Goal: Task Accomplishment & Management: Use online tool/utility

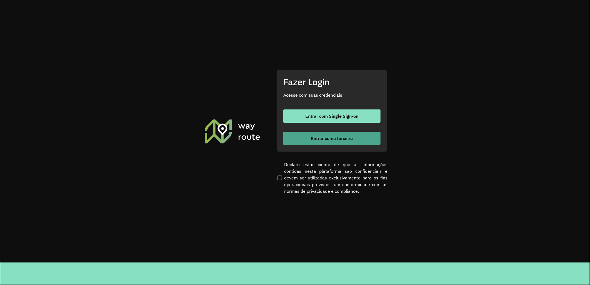
click at [345, 145] on button "Entrar como terceiro" at bounding box center [332, 138] width 97 height 13
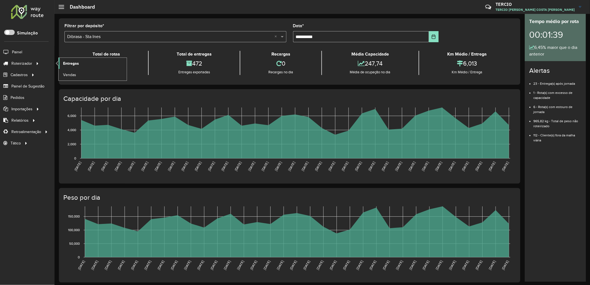
click at [65, 65] on span "Entregas" at bounding box center [71, 64] width 16 height 6
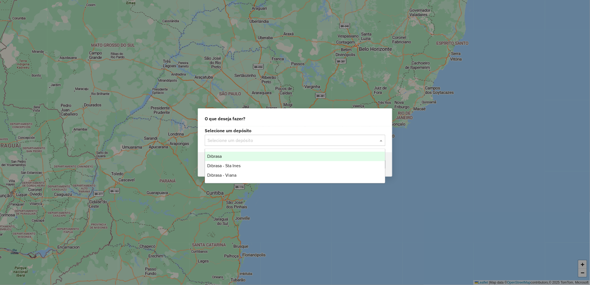
click at [244, 144] on div "Selecione um depósito" at bounding box center [295, 140] width 181 height 11
click at [262, 160] on div "Dibrasa" at bounding box center [295, 156] width 180 height 9
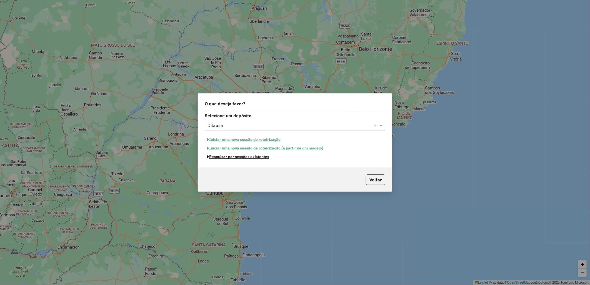
click at [261, 159] on button "Pesquisar por sessões existentes" at bounding box center [238, 157] width 67 height 9
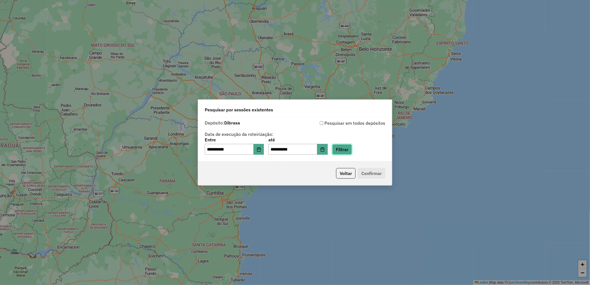
click at [344, 146] on button "Filtrar" at bounding box center [342, 149] width 20 height 11
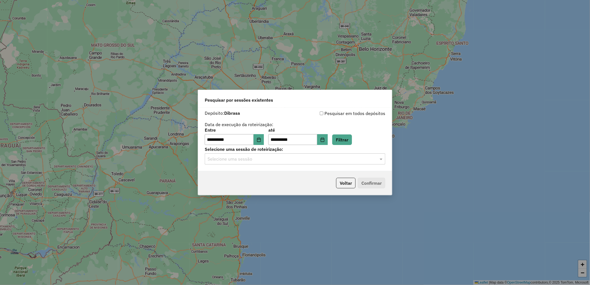
click at [260, 165] on div "Selecione uma sessão" at bounding box center [295, 158] width 181 height 11
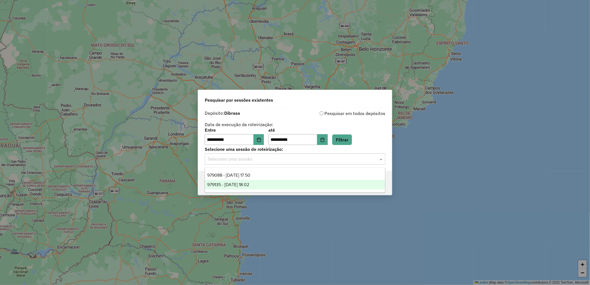
click at [287, 184] on div "979135 - 14/08/2025 18:02" at bounding box center [295, 184] width 180 height 9
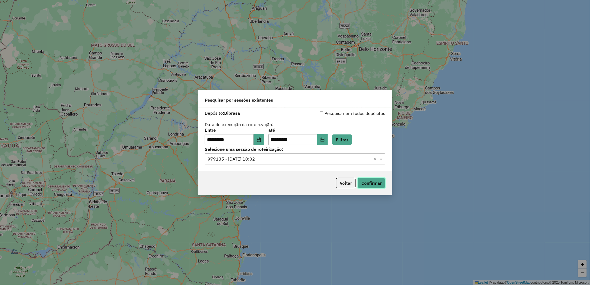
click at [369, 180] on button "Confirmar" at bounding box center [372, 183] width 28 height 11
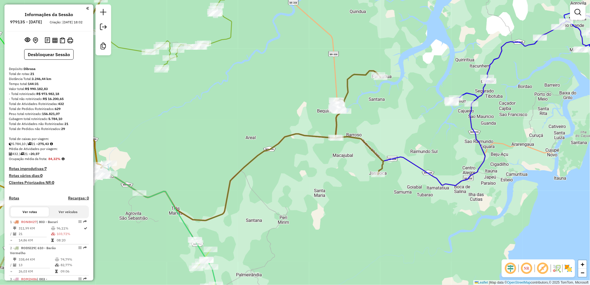
click at [345, 114] on div at bounding box center [345, 111] width 14 height 6
select select "**********"
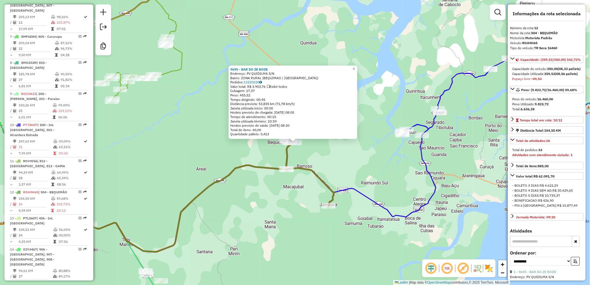
scroll to position [546, 0]
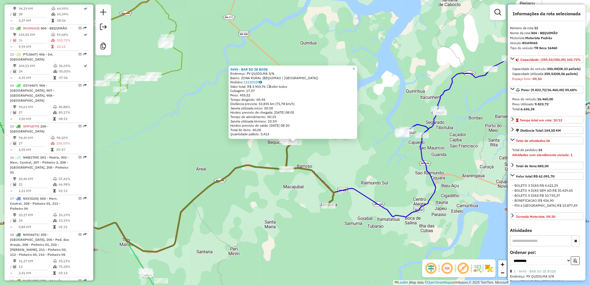
click at [338, 180] on div "9695 - BAR DO ZE BODE Endereço: PV QUIDILMA S/N Bairro: ZONA RURAL (BEQUIMAO / …" at bounding box center [295, 142] width 590 height 285
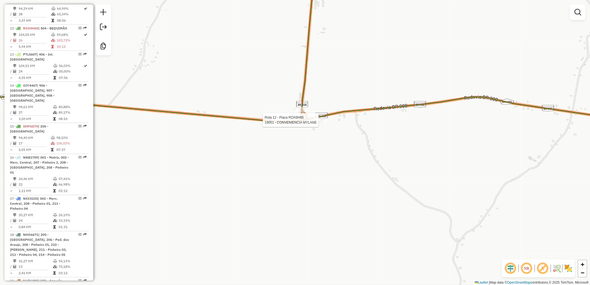
select select "**********"
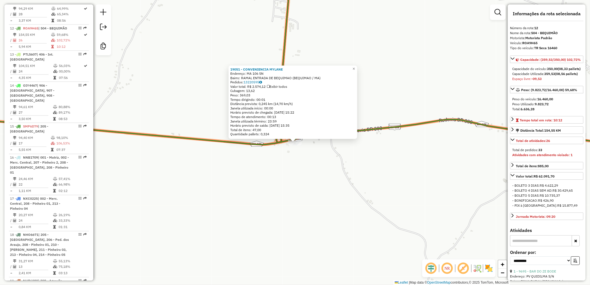
click at [301, 157] on div "19051 - CONVENIENCIA MYLANE Endereço: MA 106 SN Bairro: RAMAL ENTRADA DE BEQUIM…" at bounding box center [295, 142] width 590 height 285
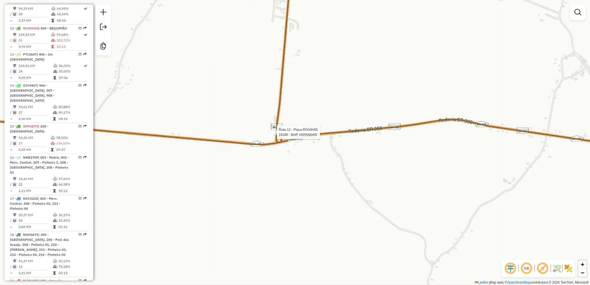
select select "**********"
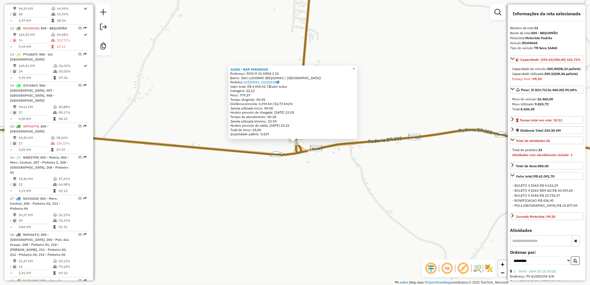
click at [295, 168] on div "16286 - BAR VARANDAS Endereço: ROD M 21 AREA 1 01 Bairro: SAO LUISINHO (BEQUIMA…" at bounding box center [295, 142] width 590 height 285
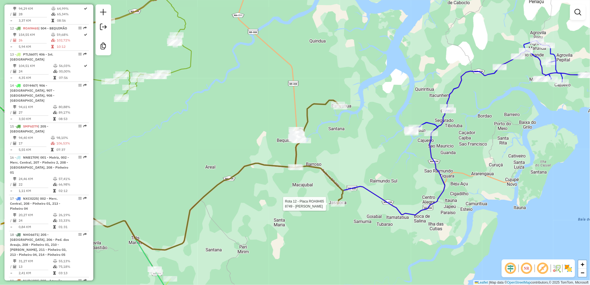
select select "**********"
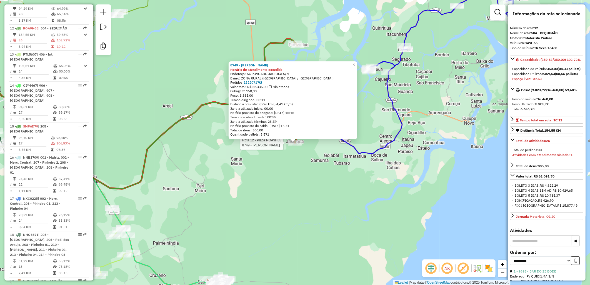
click at [345, 24] on div "Rota 12 - Placa ROA9H65 8749 - JUARENILSON PEREIRA 8749 - JUARENILSON PEREIRA H…" at bounding box center [295, 142] width 590 height 285
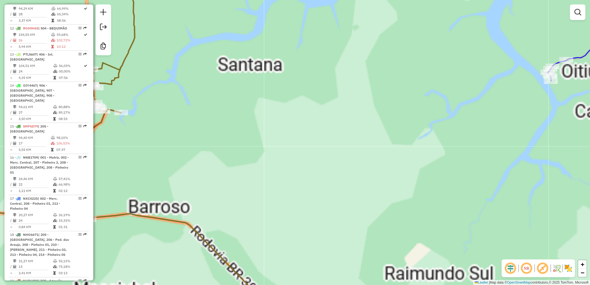
drag, startPoint x: 310, startPoint y: 51, endPoint x: 380, endPoint y: 220, distance: 183.5
click at [380, 220] on div "Janela de atendimento Grade de atendimento Capacidade Transportadoras Veículos …" at bounding box center [295, 142] width 590 height 285
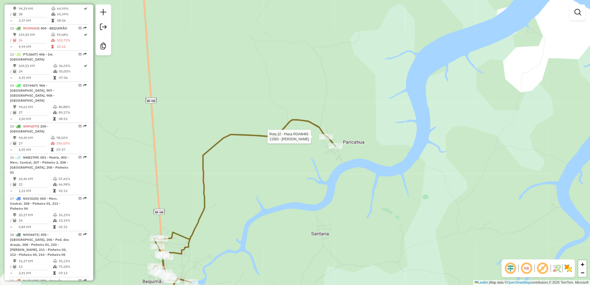
select select "**********"
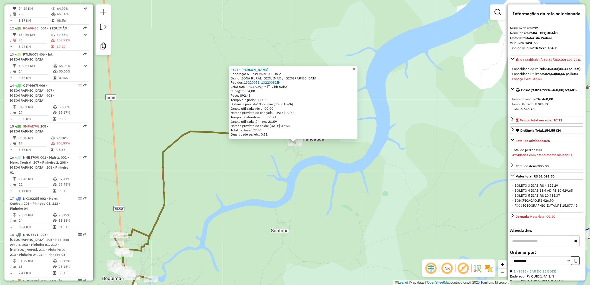
click at [310, 165] on div "4627 - MANUEL MARTIMIANO CU Endereço: ST POV PARICATIUA 21 Bairro: ZONA RURAL (…" at bounding box center [295, 142] width 590 height 285
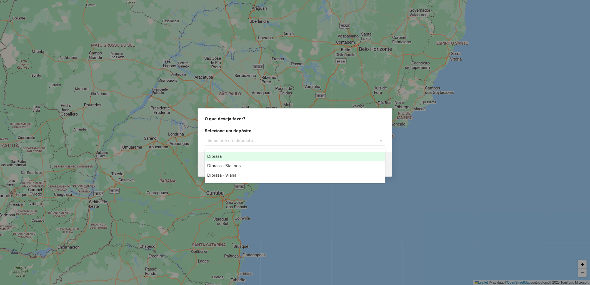
click at [271, 143] on input "text" at bounding box center [290, 140] width 164 height 7
click at [252, 157] on div "Dibrasa" at bounding box center [295, 156] width 180 height 9
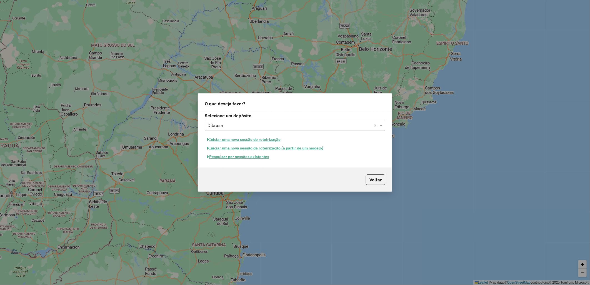
click at [252, 156] on button "Pesquisar por sessões existentes" at bounding box center [238, 157] width 67 height 9
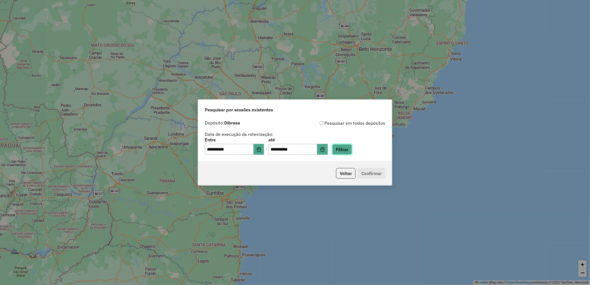
click at [352, 153] on button "Filtrar" at bounding box center [342, 149] width 20 height 11
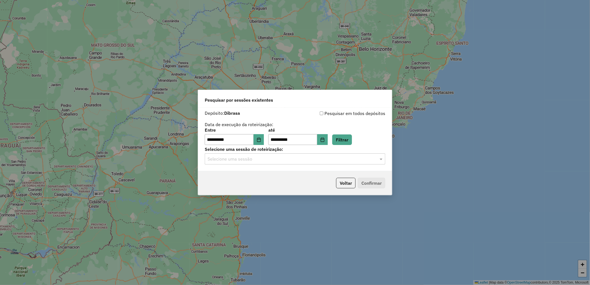
click at [254, 155] on div "Selecione uma sessão" at bounding box center [295, 158] width 181 height 11
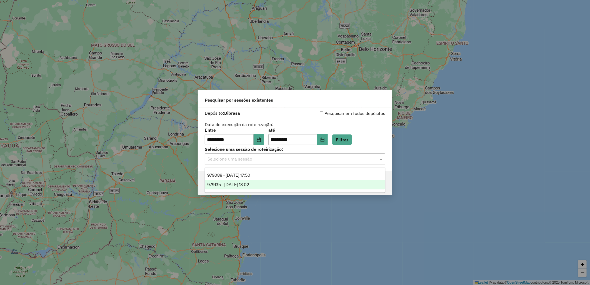
drag, startPoint x: 315, startPoint y: 180, endPoint x: 325, endPoint y: 183, distance: 10.7
click at [325, 183] on div "979088 - 14/08/2025 17:50 979135 - 14/08/2025 18:02" at bounding box center [295, 180] width 180 height 19
click at [325, 183] on div "979135 - 14/08/2025 18:02" at bounding box center [295, 184] width 180 height 9
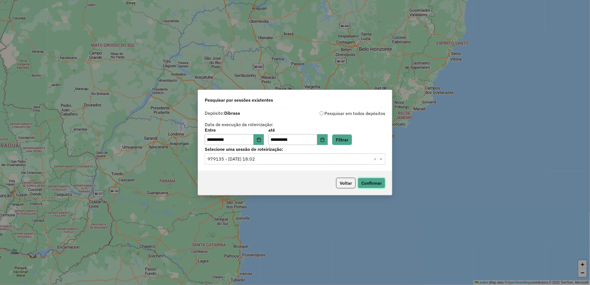
click at [364, 183] on button "Confirmar" at bounding box center [372, 183] width 28 height 11
click at [92, 57] on div "**********" at bounding box center [295, 142] width 590 height 285
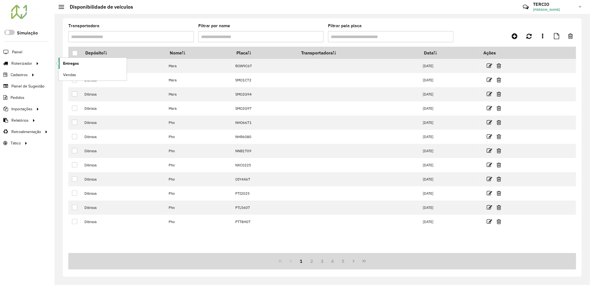
click at [60, 65] on link "Entregas" at bounding box center [93, 63] width 68 height 11
click at [64, 67] on link "Entregas" at bounding box center [93, 63] width 68 height 11
click at [538, 9] on span "TERCIO DIONES DIAS COSTA BRAGA" at bounding box center [554, 9] width 42 height 5
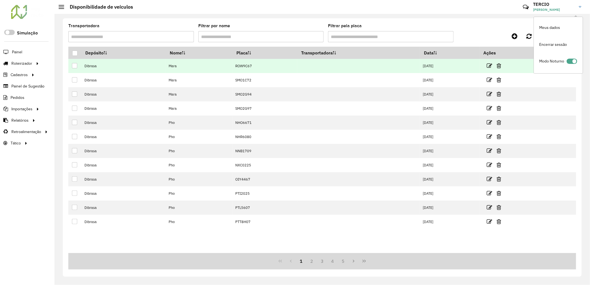
click at [569, 65] on p-inputswitch at bounding box center [572, 62] width 11 height 7
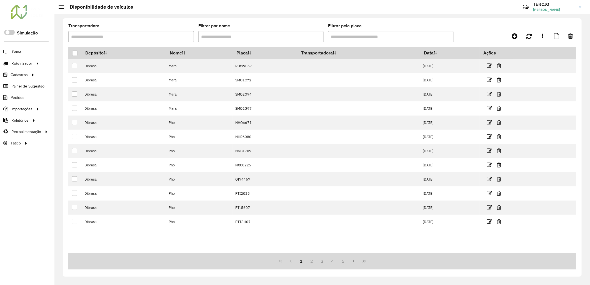
click at [548, 9] on span "TERCIO DIONES DIAS COSTA BRAGA" at bounding box center [554, 9] width 42 height 5
click at [573, 62] on span at bounding box center [572, 61] width 11 height 5
click at [557, 6] on h3 "TERCIO" at bounding box center [554, 4] width 42 height 5
click at [571, 59] on span at bounding box center [572, 61] width 11 height 5
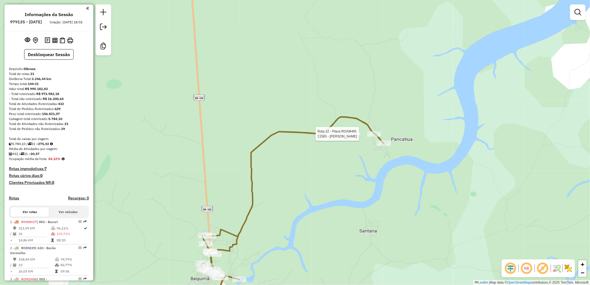
select select "**********"
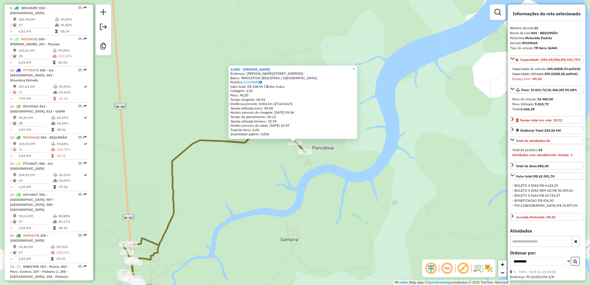
scroll to position [546, 0]
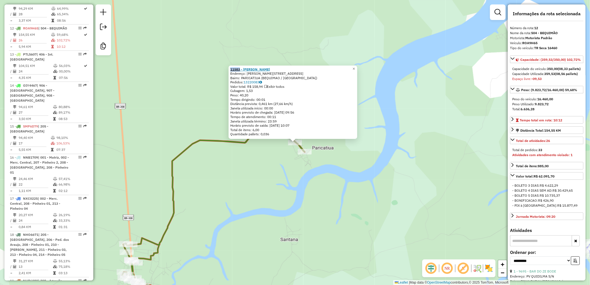
drag, startPoint x: 230, startPoint y: 69, endPoint x: 242, endPoint y: 71, distance: 12.7
click at [242, 71] on div "11583 - RONNIERE SOUSA OLIVE Endereço: R SARNEY FILHO 1 Bairro: PARICATIUA (BEQ…" at bounding box center [293, 103] width 129 height 74
copy strong "11583"
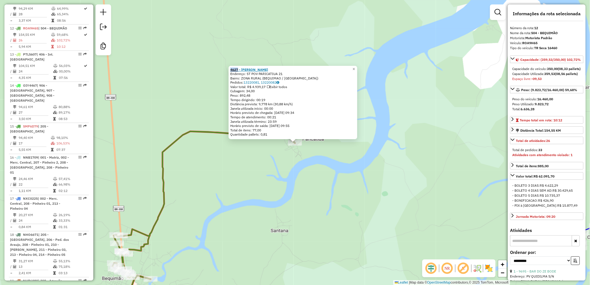
drag, startPoint x: 229, startPoint y: 68, endPoint x: 240, endPoint y: 68, distance: 10.8
click at [240, 68] on div "4627 - MANUEL MARTIMIANO CU Endereço: ST POV PARICATIUA 21 Bairro: ZONA RURAL (…" at bounding box center [293, 103] width 129 height 74
copy strong "4627"
click at [403, 21] on div "4627 - MANUEL MARTIMIANO CU Endereço: ST POV PARICATIUA 21 Bairro: ZONA RURAL (…" at bounding box center [295, 142] width 590 height 285
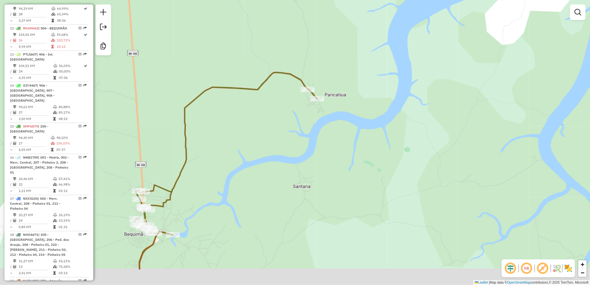
click at [314, 119] on div "Janela de atendimento Grade de atendimento Capacidade Transportadoras Veículos …" at bounding box center [295, 142] width 590 height 285
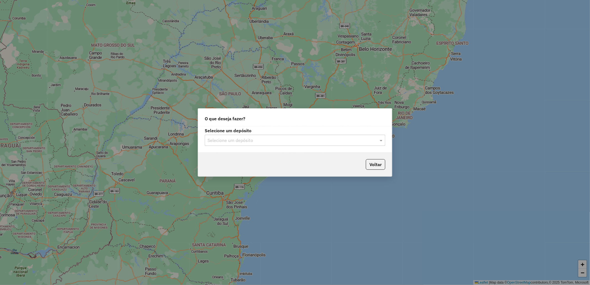
click at [268, 135] on ng-select "Selecione um depósito" at bounding box center [295, 140] width 181 height 11
click at [268, 143] on input "text" at bounding box center [290, 140] width 164 height 7
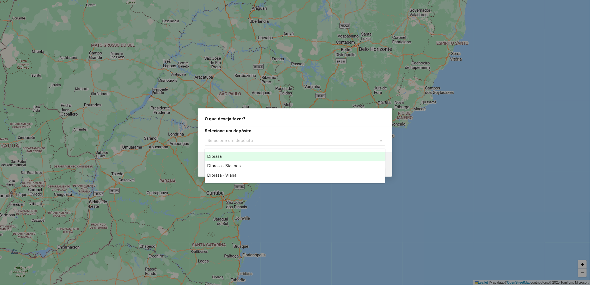
click at [244, 159] on div "Dibrasa" at bounding box center [295, 156] width 180 height 9
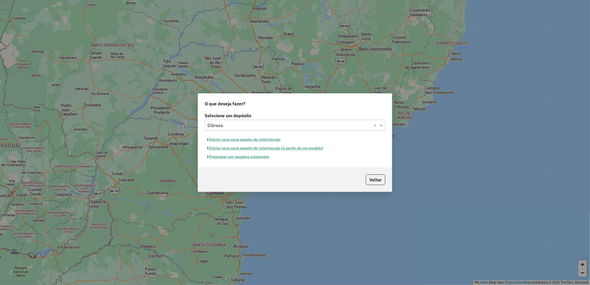
click at [241, 158] on button "Pesquisar por sessões existentes" at bounding box center [238, 157] width 67 height 9
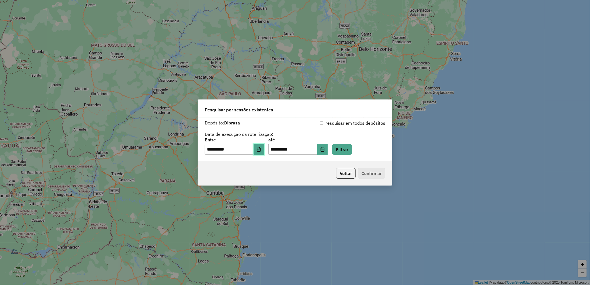
click at [261, 150] on icon "Choose Date" at bounding box center [259, 149] width 4 height 4
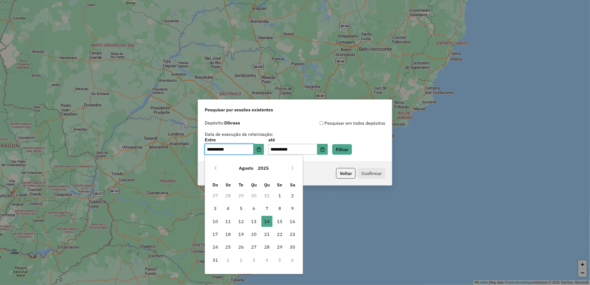
click at [273, 218] on td "14 14" at bounding box center [267, 221] width 13 height 13
click at [277, 220] on span "15" at bounding box center [279, 221] width 11 height 11
type input "**********"
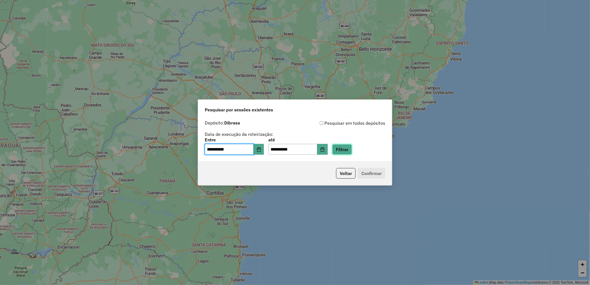
click at [345, 148] on button "Filtrar" at bounding box center [342, 149] width 20 height 11
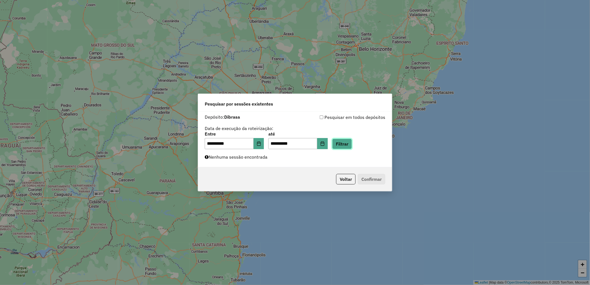
click at [352, 141] on button "Filtrar" at bounding box center [342, 144] width 20 height 11
click at [264, 146] on button "Choose Date" at bounding box center [259, 143] width 11 height 11
click at [328, 138] on button "Choose Date" at bounding box center [322, 143] width 11 height 11
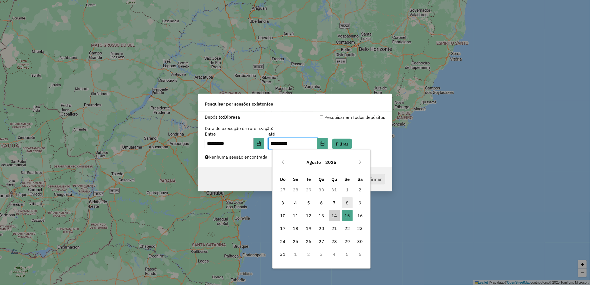
drag, startPoint x: 347, startPoint y: 203, endPoint x: 350, endPoint y: 204, distance: 2.8
click at [350, 204] on td "8" at bounding box center [347, 202] width 13 height 13
click at [350, 204] on span "8" at bounding box center [347, 202] width 11 height 11
type input "**********"
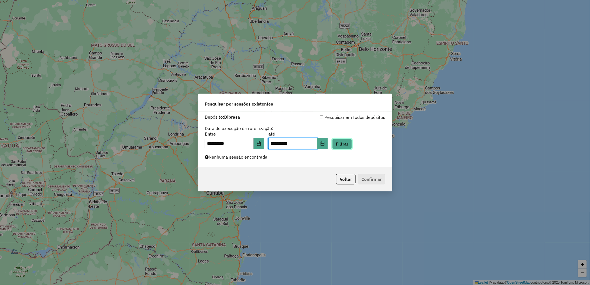
click at [346, 142] on button "Filtrar" at bounding box center [342, 144] width 20 height 11
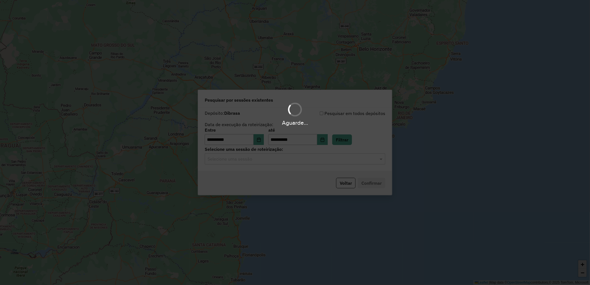
click at [277, 160] on input "text" at bounding box center [290, 159] width 164 height 7
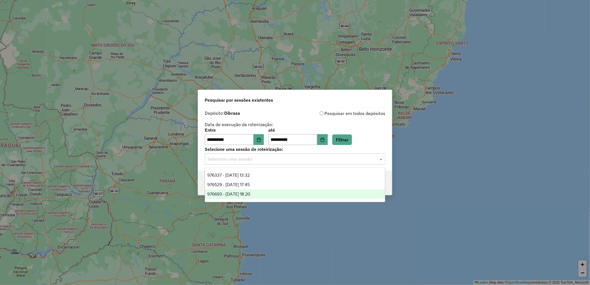
click at [321, 191] on div "976693 - 08/08/2025 18:20" at bounding box center [295, 194] width 180 height 9
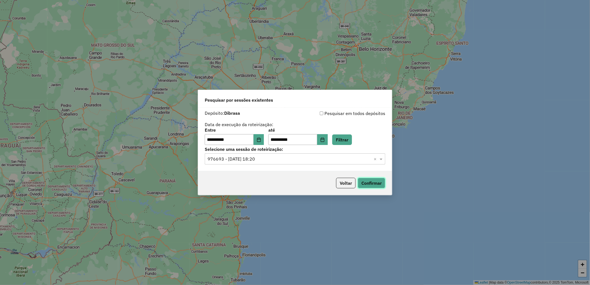
click at [376, 184] on button "Confirmar" at bounding box center [372, 183] width 28 height 11
click at [324, 140] on icon "Choose Date" at bounding box center [323, 140] width 4 height 4
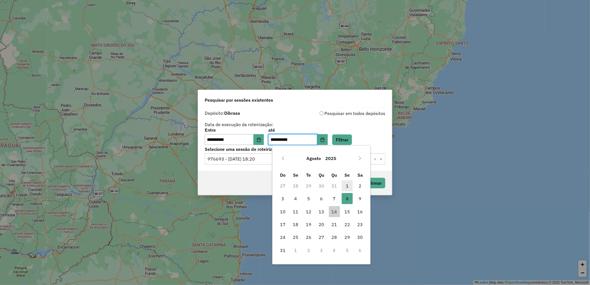
click at [344, 191] on span "1" at bounding box center [347, 185] width 11 height 11
type input "**********"
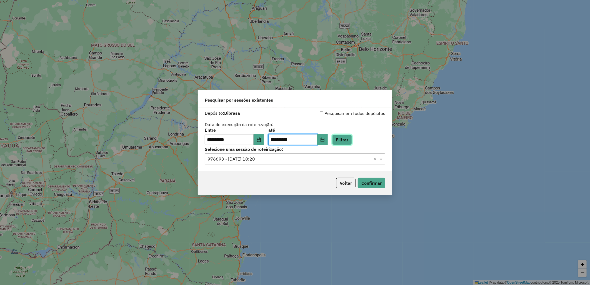
click at [352, 143] on button "Filtrar" at bounding box center [342, 140] width 20 height 11
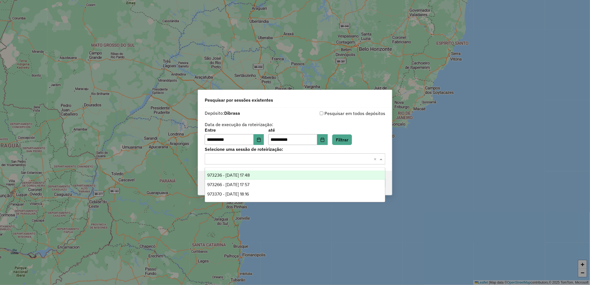
click at [287, 160] on input "text" at bounding box center [290, 159] width 164 height 7
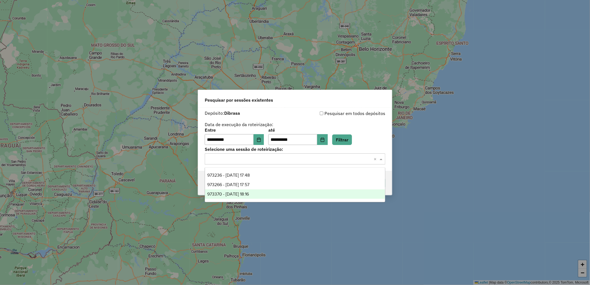
click at [319, 195] on div "973370 - 01/08/2025 18:16" at bounding box center [295, 194] width 180 height 9
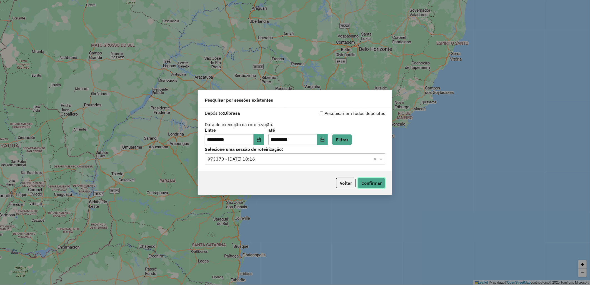
click at [365, 184] on button "Confirmar" at bounding box center [372, 183] width 28 height 11
click at [261, 140] on icon "Choose Date" at bounding box center [259, 140] width 4 height 4
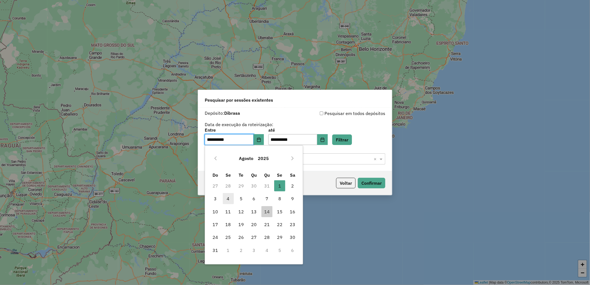
click at [226, 198] on span "4" at bounding box center [228, 198] width 11 height 11
type input "**********"
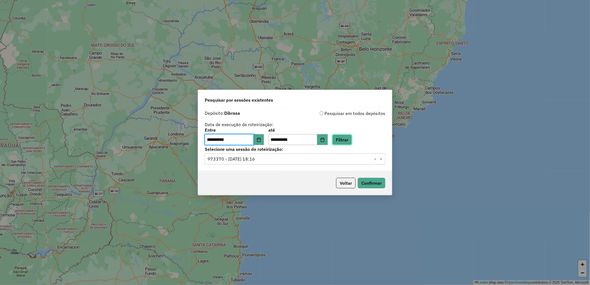
click at [349, 143] on button "Filtrar" at bounding box center [342, 140] width 20 height 11
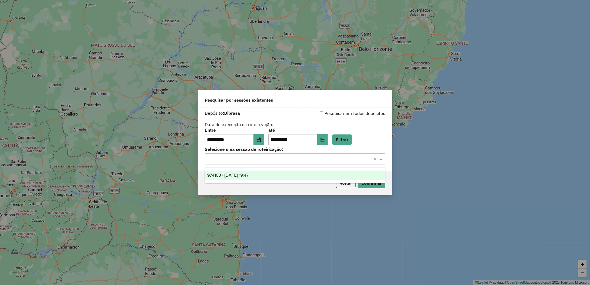
click at [277, 159] on input "text" at bounding box center [290, 159] width 164 height 7
click at [298, 173] on div "974168 - 04/08/2025 19:47" at bounding box center [295, 175] width 180 height 9
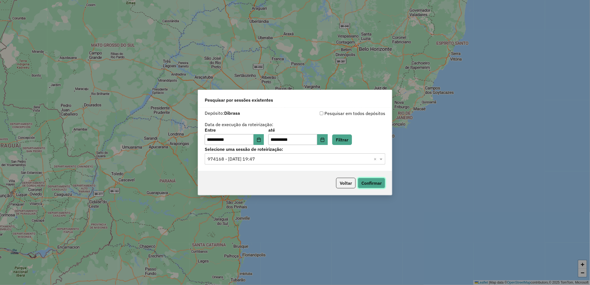
click at [364, 187] on button "Confirmar" at bounding box center [372, 183] width 28 height 11
click at [261, 140] on icon "Choose Date" at bounding box center [259, 140] width 4 height 4
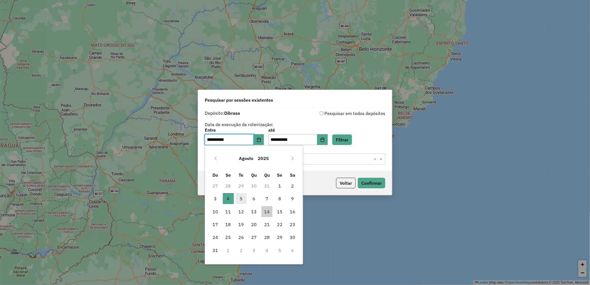
click at [240, 202] on span "5" at bounding box center [241, 198] width 11 height 11
type input "**********"
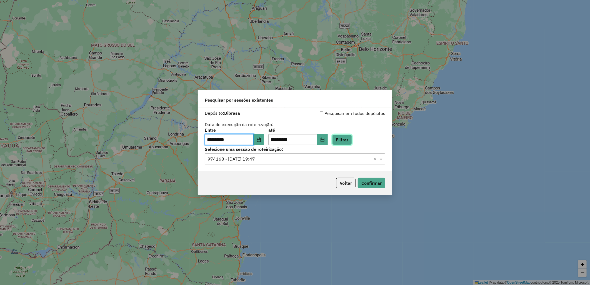
click at [346, 140] on button "Filtrar" at bounding box center [342, 140] width 20 height 11
click at [271, 157] on input "text" at bounding box center [290, 159] width 164 height 7
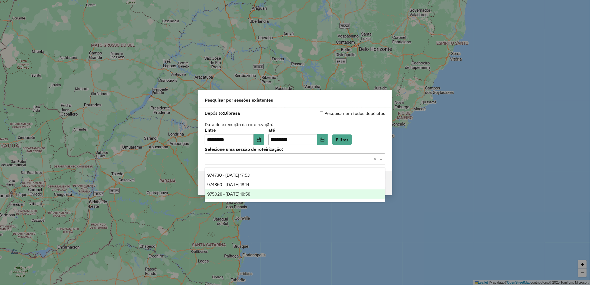
click at [270, 192] on div "975028 - 05/08/2025 18:58" at bounding box center [295, 194] width 180 height 9
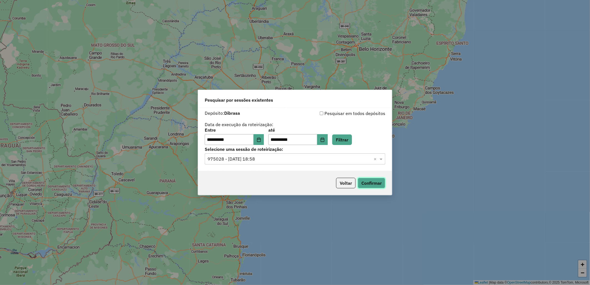
click at [360, 184] on button "Confirmar" at bounding box center [372, 183] width 28 height 11
click at [264, 143] on button "Choose Date" at bounding box center [259, 139] width 11 height 11
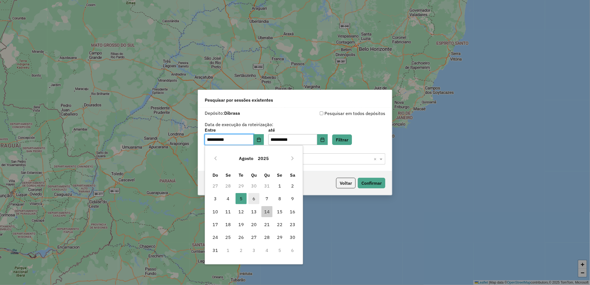
click at [251, 198] on span "6" at bounding box center [254, 198] width 11 height 11
type input "**********"
click at [352, 137] on button "Filtrar" at bounding box center [342, 140] width 20 height 11
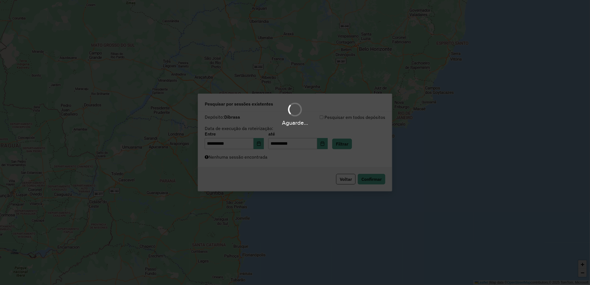
click at [343, 141] on div "Aguarde..." at bounding box center [295, 142] width 590 height 285
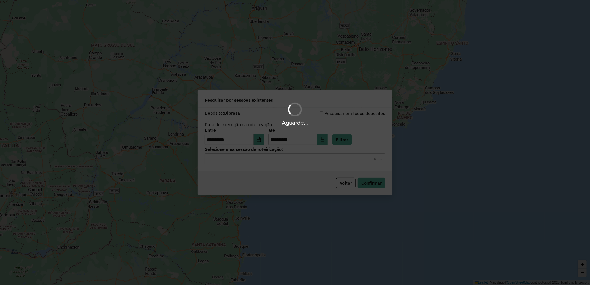
click at [272, 157] on input "text" at bounding box center [290, 159] width 164 height 7
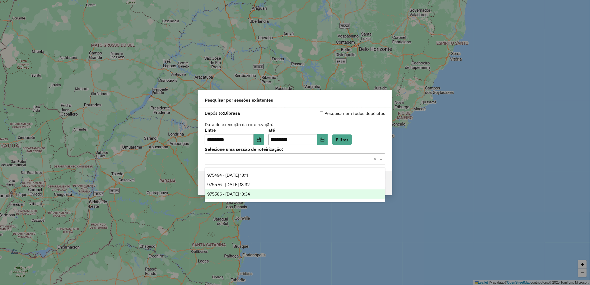
drag, startPoint x: 319, startPoint y: 189, endPoint x: 327, endPoint y: 193, distance: 9.3
click at [327, 193] on div "975494 - 06/08/2025 18:11 975576 - 06/08/2025 18:32 975586 - 06/08/2025 18:34" at bounding box center [295, 185] width 180 height 28
click at [337, 192] on div "975586 - 06/08/2025 18:34" at bounding box center [295, 194] width 180 height 9
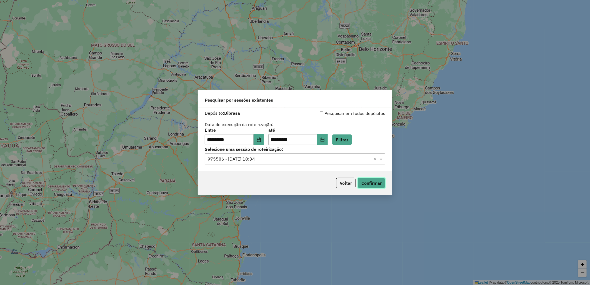
click at [368, 182] on button "Confirmar" at bounding box center [372, 183] width 28 height 11
click at [264, 135] on button "Choose Date" at bounding box center [259, 139] width 11 height 11
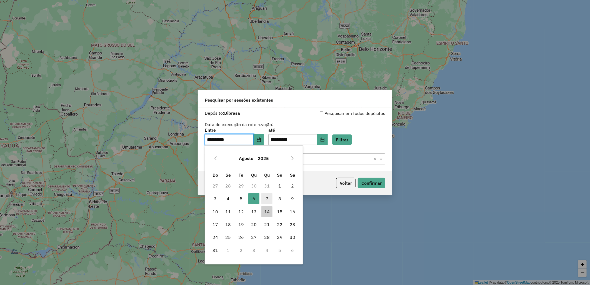
click at [268, 201] on span "7" at bounding box center [267, 198] width 11 height 11
type input "**********"
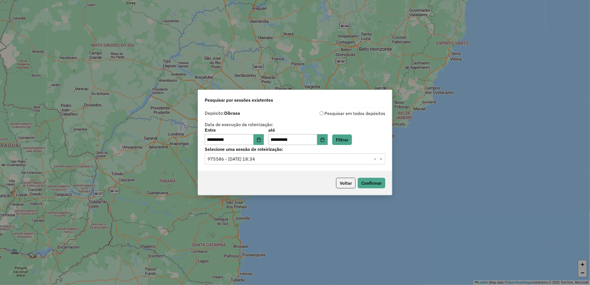
click at [347, 146] on div "**********" at bounding box center [295, 140] width 194 height 64
click at [327, 144] on button "Choose Date" at bounding box center [322, 139] width 11 height 11
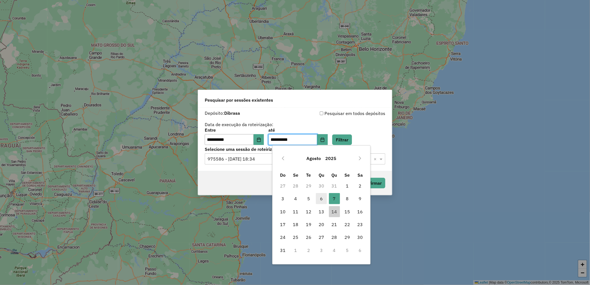
click at [318, 201] on span "6" at bounding box center [321, 198] width 11 height 11
type input "**********"
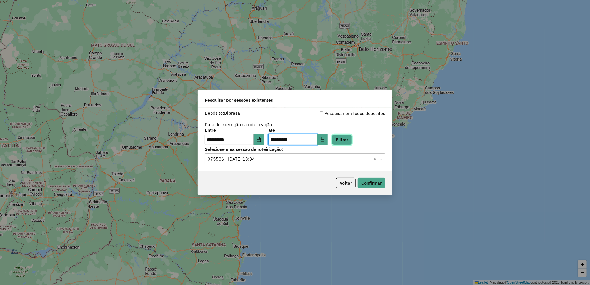
click at [344, 140] on button "Filtrar" at bounding box center [342, 140] width 20 height 11
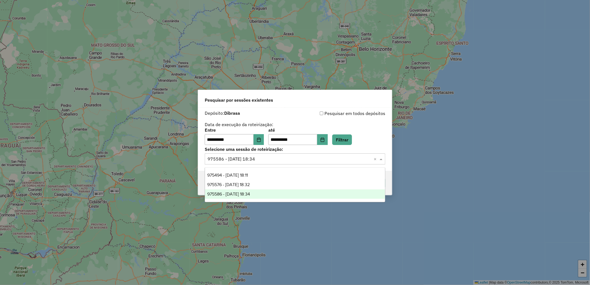
click at [291, 161] on input "text" at bounding box center [290, 159] width 164 height 7
click at [306, 184] on div "975576 - 06/08/2025 18:32" at bounding box center [295, 184] width 180 height 9
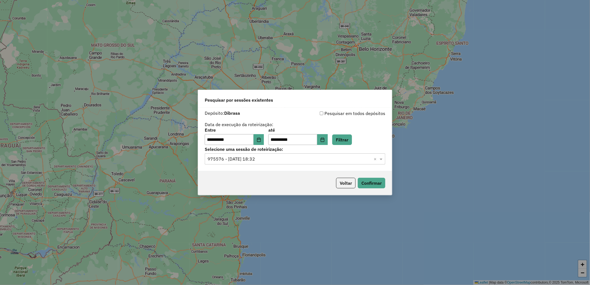
click at [388, 182] on div "Voltar Confirmar" at bounding box center [295, 183] width 194 height 24
click at [382, 182] on button "Confirmar" at bounding box center [372, 183] width 28 height 11
click at [277, 159] on input "text" at bounding box center [290, 159] width 164 height 7
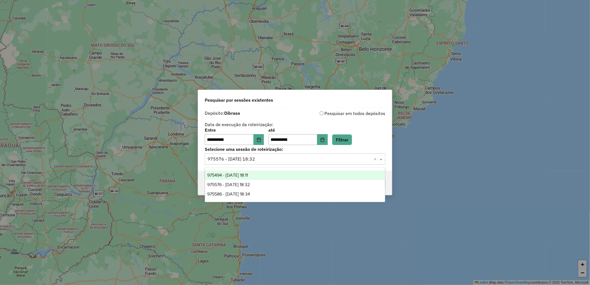
click at [294, 171] on div "975494 - 06/08/2025 18:11" at bounding box center [295, 175] width 180 height 9
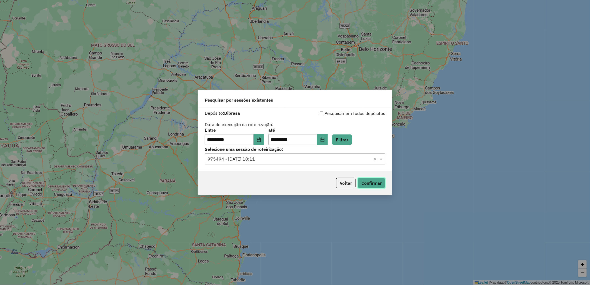
click at [366, 178] on button "Confirmar" at bounding box center [372, 183] width 28 height 11
click at [324, 142] on icon "Choose Date" at bounding box center [323, 140] width 4 height 4
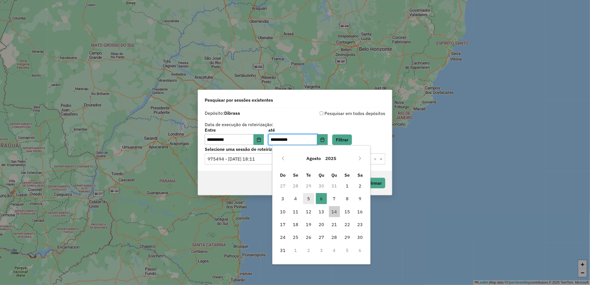
click at [307, 198] on span "5" at bounding box center [308, 198] width 11 height 11
type input "**********"
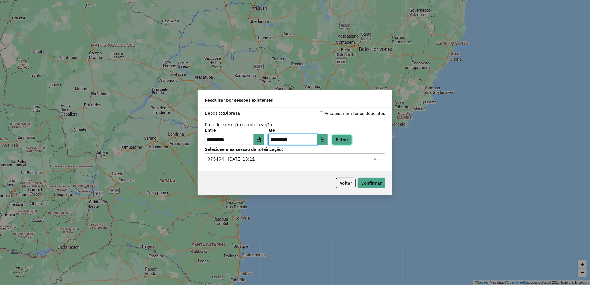
click at [344, 137] on button "Filtrar" at bounding box center [342, 140] width 20 height 11
click at [291, 159] on input "text" at bounding box center [290, 159] width 164 height 7
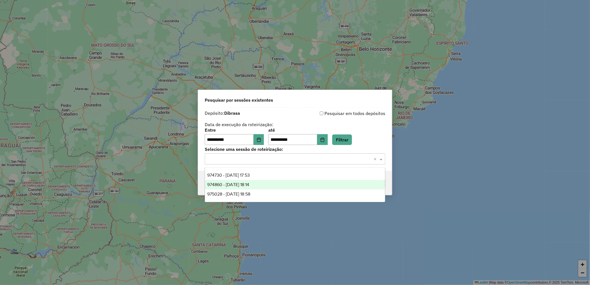
click at [306, 184] on div "974860 - 05/08/2025 18:14" at bounding box center [295, 184] width 180 height 9
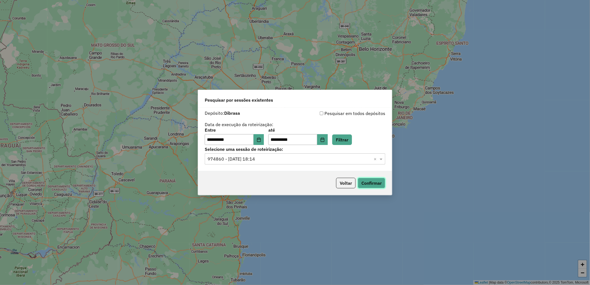
click at [381, 182] on button "Confirmar" at bounding box center [372, 183] width 28 height 11
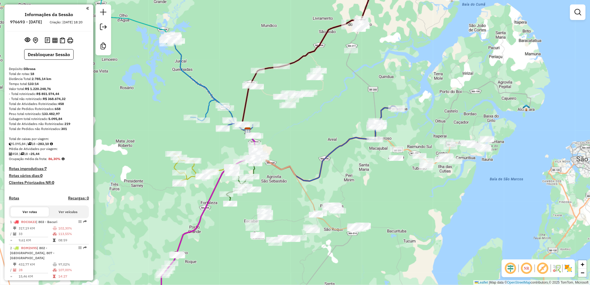
drag, startPoint x: 302, startPoint y: 113, endPoint x: 328, endPoint y: 120, distance: 27.5
click at [328, 120] on div "Janela de atendimento Grade de atendimento Capacidade Transportadoras Veículos …" at bounding box center [295, 142] width 590 height 285
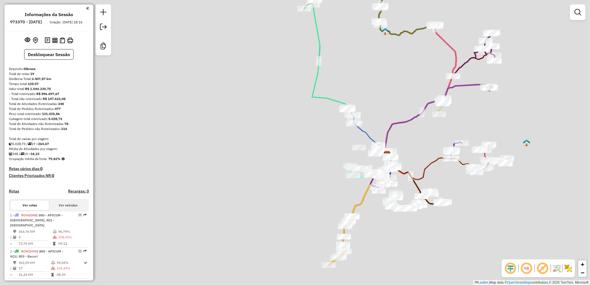
drag, startPoint x: 270, startPoint y: 126, endPoint x: 332, endPoint y: 139, distance: 63.0
click at [363, 138] on div "Rota 11 - Placa PTI2025 21020 - BAR ALTAS HORAS Janela de atendimento Grade de …" at bounding box center [295, 142] width 590 height 285
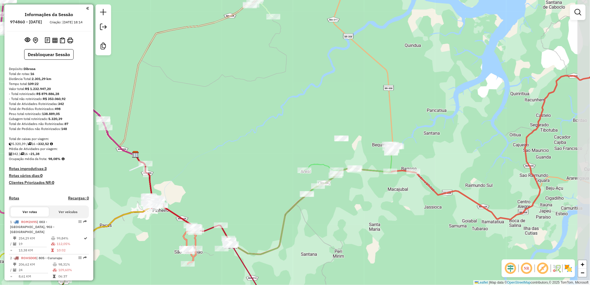
drag, startPoint x: 418, startPoint y: 138, endPoint x: 412, endPoint y: 138, distance: 5.6
click at [412, 138] on div "Janela de atendimento Grade de atendimento Capacidade Transportadoras Veículos …" at bounding box center [295, 142] width 590 height 285
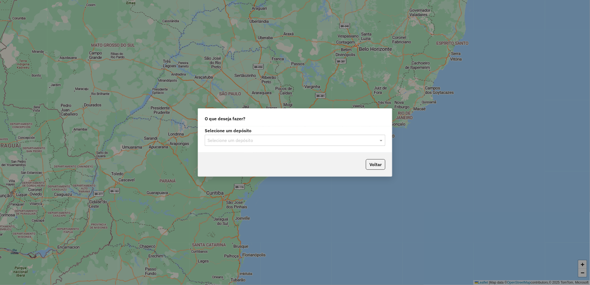
click at [287, 137] on input "text" at bounding box center [290, 140] width 164 height 7
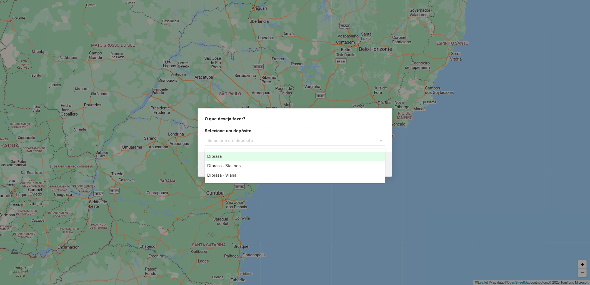
click at [219, 156] on span "Dibrasa" at bounding box center [214, 156] width 14 height 5
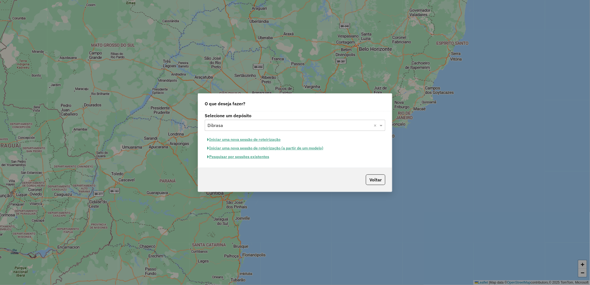
click at [259, 155] on button "Pesquisar por sessões existentes" at bounding box center [238, 157] width 67 height 9
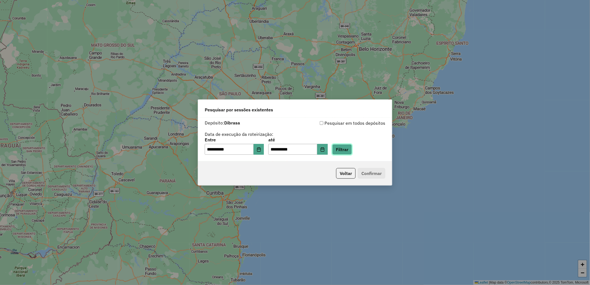
click at [348, 151] on button "Filtrar" at bounding box center [342, 149] width 20 height 11
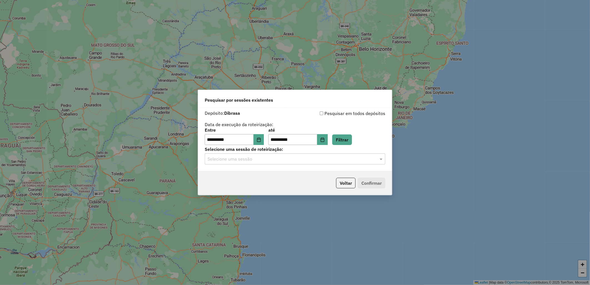
click at [274, 163] on div "Selecione uma sessão" at bounding box center [295, 158] width 181 height 11
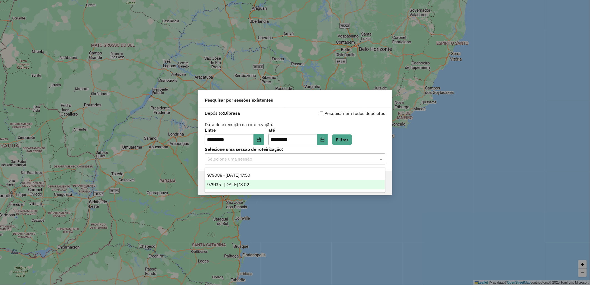
click at [309, 185] on div "979135 - [DATE] 18:02" at bounding box center [295, 184] width 180 height 9
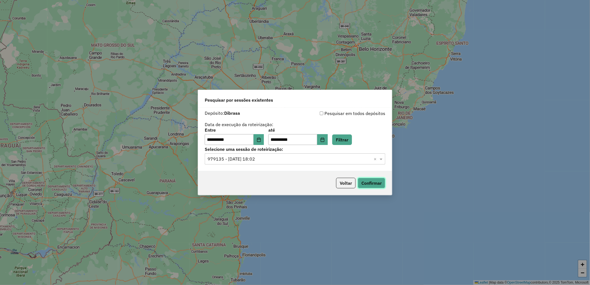
click at [361, 183] on button "Confirmar" at bounding box center [372, 183] width 28 height 11
click at [403, 228] on div "**********" at bounding box center [295, 142] width 590 height 285
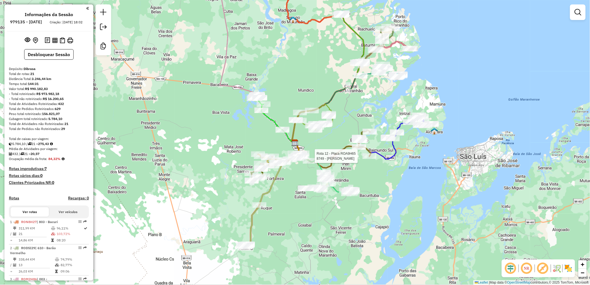
select select "**********"
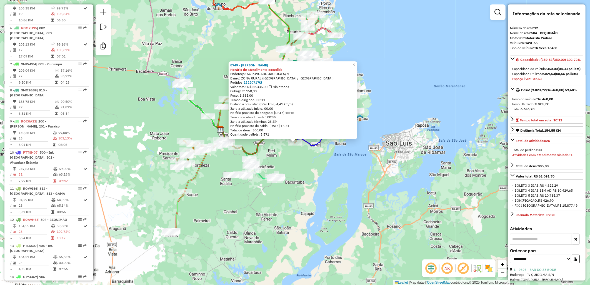
scroll to position [546, 0]
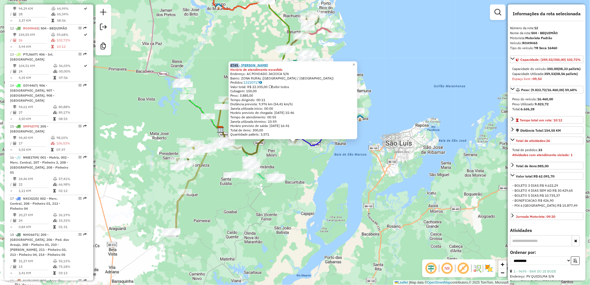
drag, startPoint x: 230, startPoint y: 65, endPoint x: 241, endPoint y: 66, distance: 11.2
click at [241, 66] on div "8749 - JUARENILSON PEREIRA Horário de atendimento excedido Endereço: AC POVOADO…" at bounding box center [293, 100] width 129 height 78
copy strong "8749"
click at [332, 120] on div "Janela utilizada término: 23:59" at bounding box center [292, 122] width 125 height 4
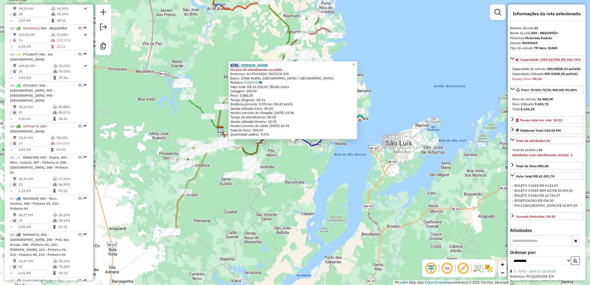
drag, startPoint x: 229, startPoint y: 64, endPoint x: 241, endPoint y: 66, distance: 11.8
click at [241, 66] on div "8749 - JUARENILSON PEREIRA Horário de atendimento excedido Endereço: AC POVOADO…" at bounding box center [293, 100] width 129 height 78
copy strong "8749"
click at [324, 151] on div "8749 - JUARENILSON PEREIRA Horário de atendimento excedido Endereço: AC POVOADO…" at bounding box center [295, 142] width 590 height 285
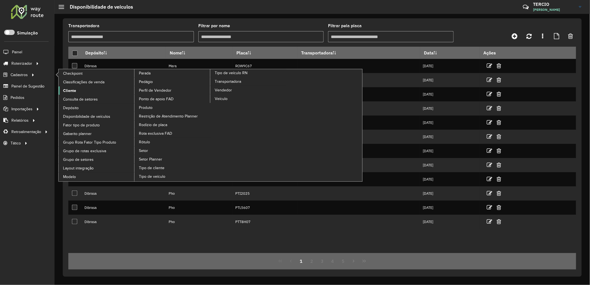
click at [74, 93] on span "Cliente" at bounding box center [69, 91] width 13 height 6
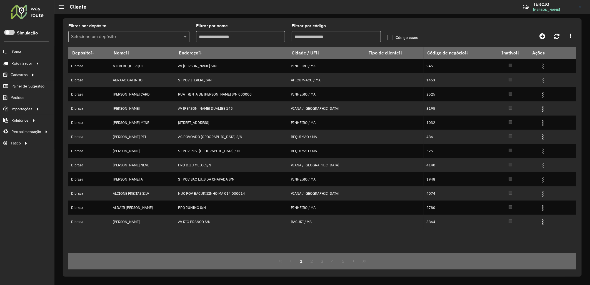
click at [322, 36] on input "Filtrar por código" at bounding box center [336, 36] width 89 height 11
paste input "*****"
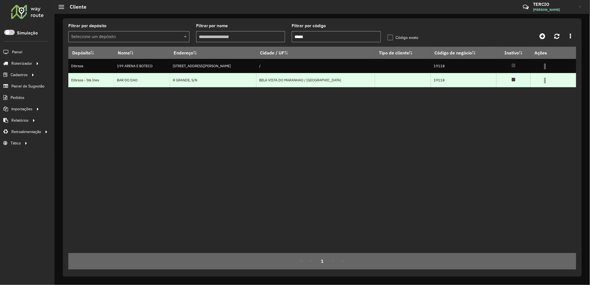
type input "*****"
click at [542, 81] on img at bounding box center [545, 80] width 7 height 7
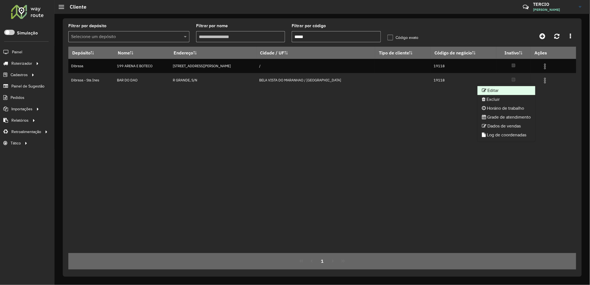
click at [510, 92] on li "Editar" at bounding box center [507, 90] width 58 height 9
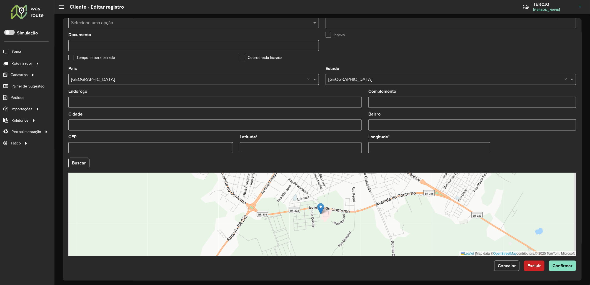
scroll to position [129, 0]
